Goal: Navigation & Orientation: Find specific page/section

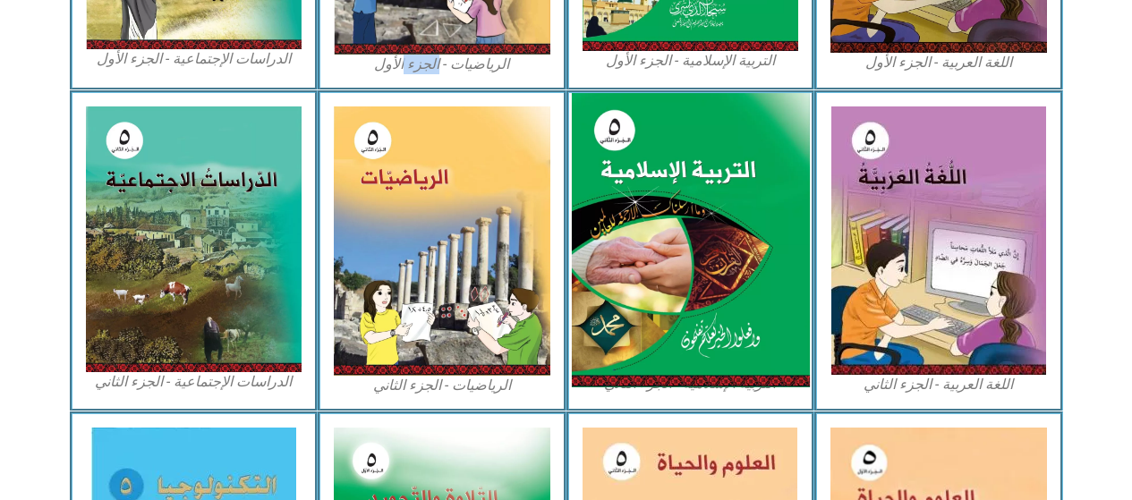
scroll to position [742, 0]
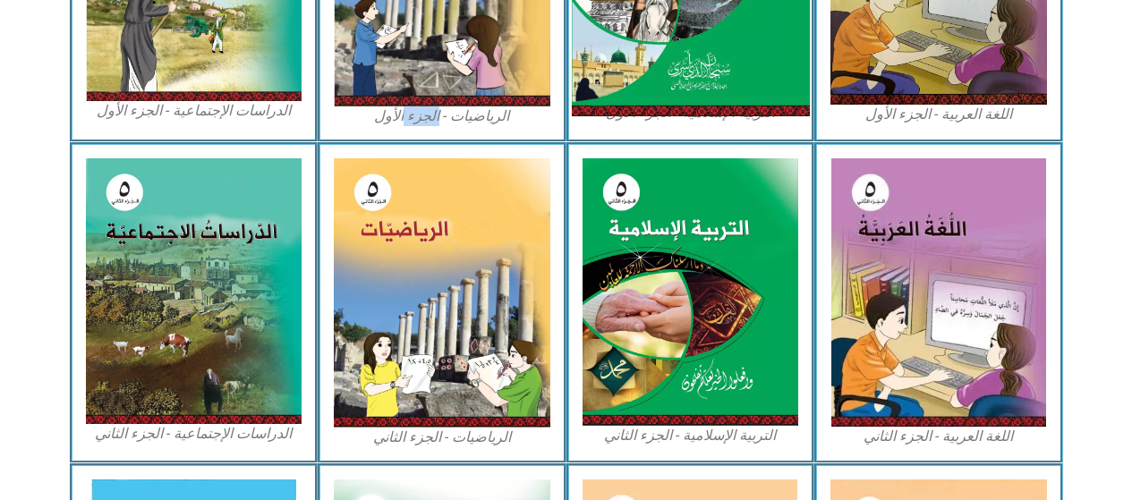
drag, startPoint x: 760, startPoint y: 34, endPoint x: 709, endPoint y: 13, distance: 55.3
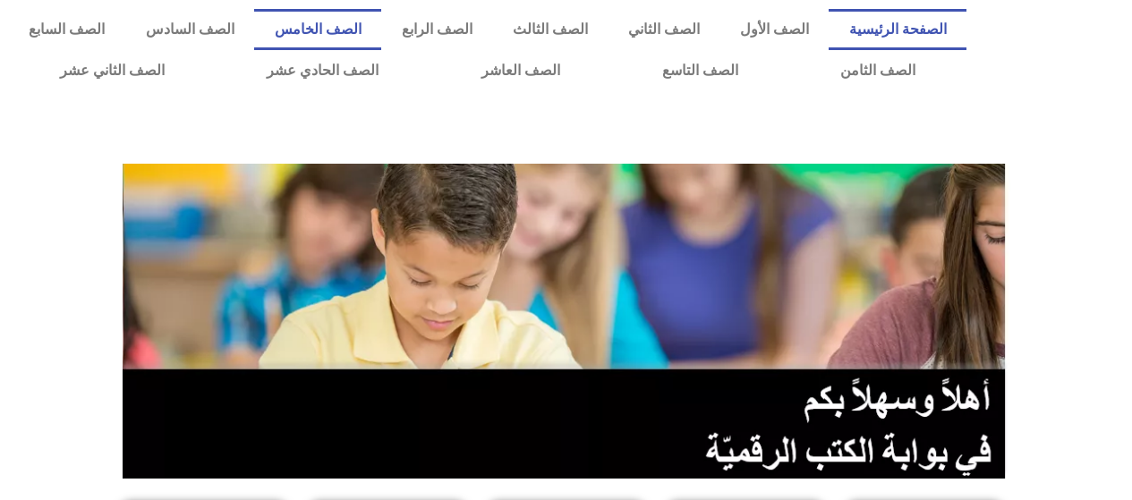
click at [381, 25] on link "الصف الخامس" at bounding box center [317, 29] width 127 height 41
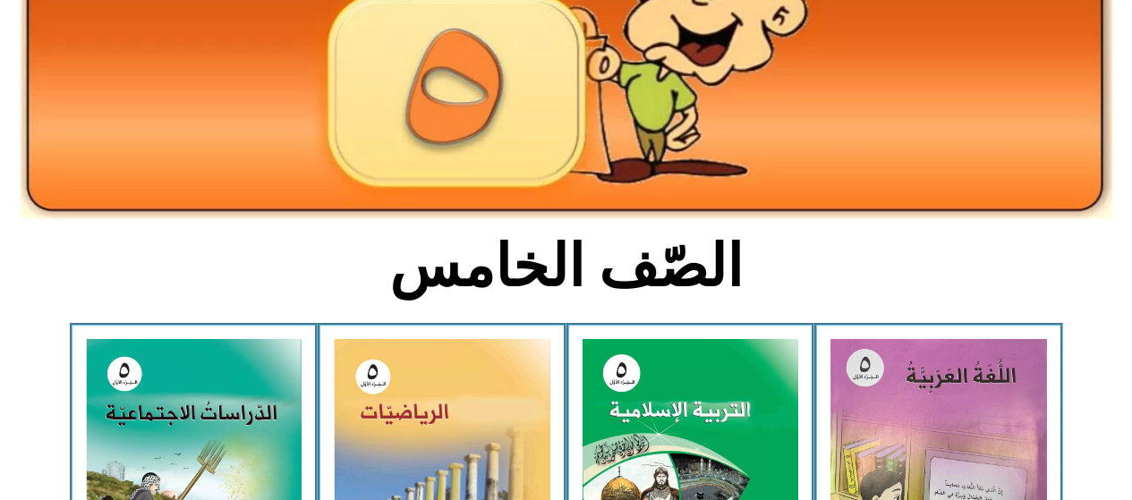
scroll to position [268, 0]
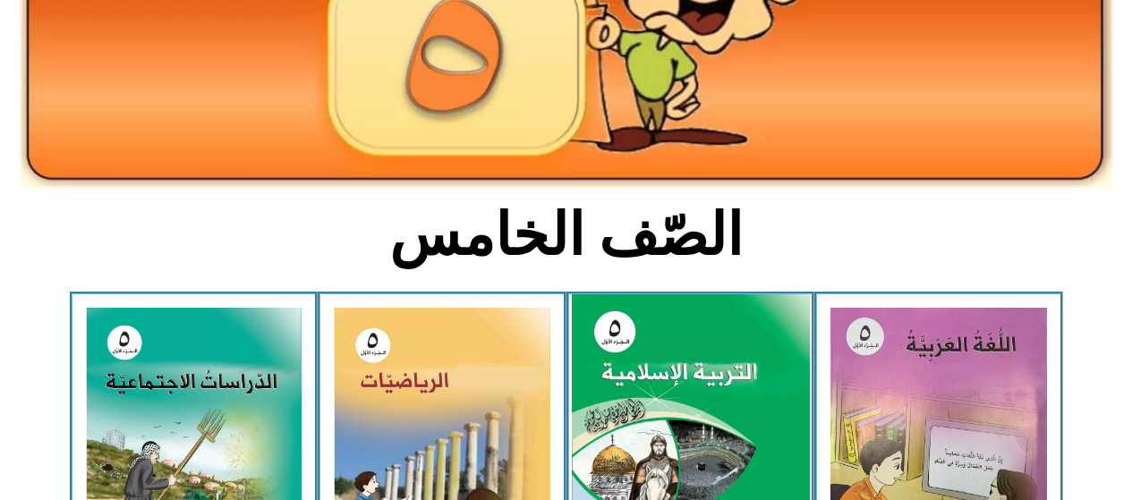
click at [717, 424] on img at bounding box center [690, 442] width 238 height 296
click at [719, 411] on img at bounding box center [690, 442] width 238 height 296
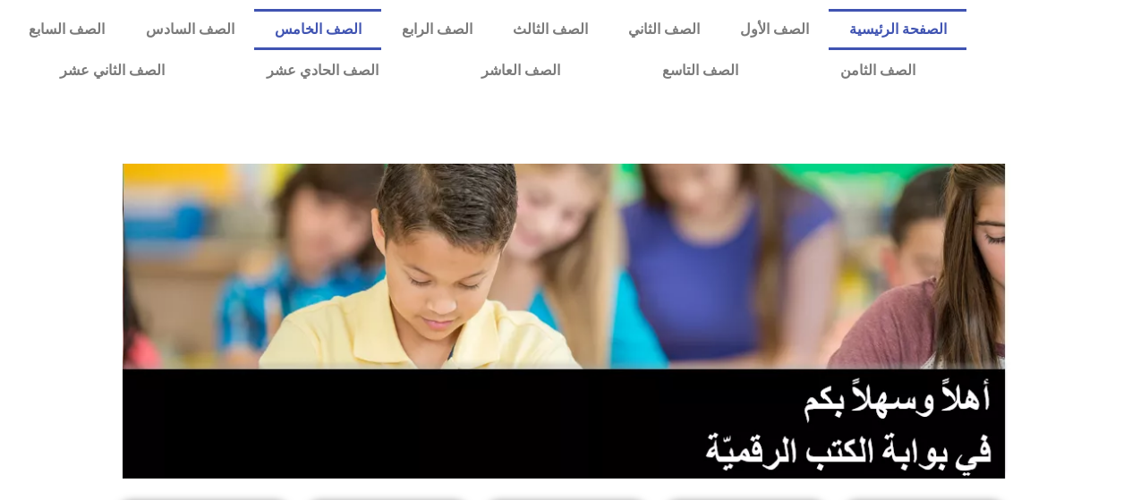
click at [351, 34] on link "الصف الخامس" at bounding box center [317, 29] width 127 height 41
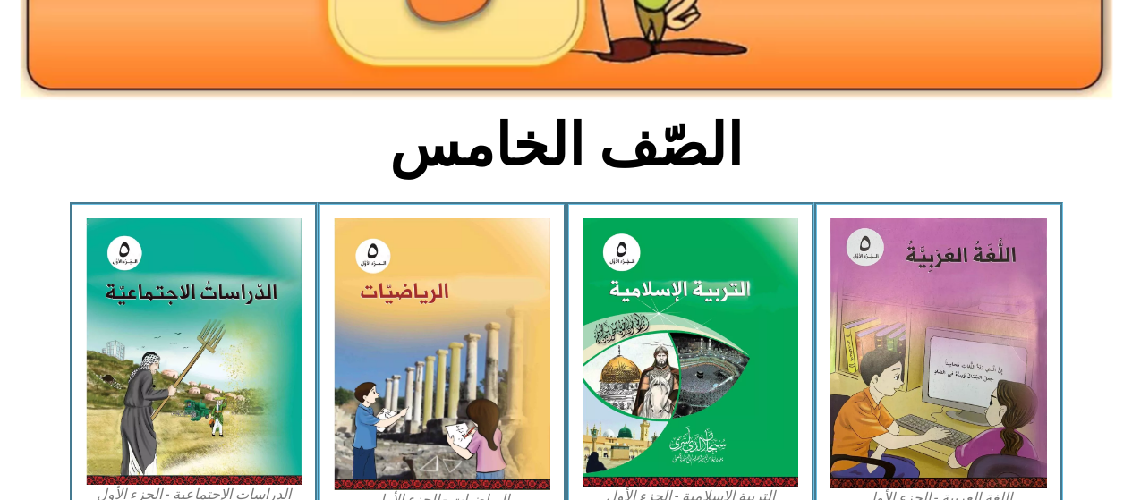
scroll to position [447, 0]
